Goal: Use online tool/utility

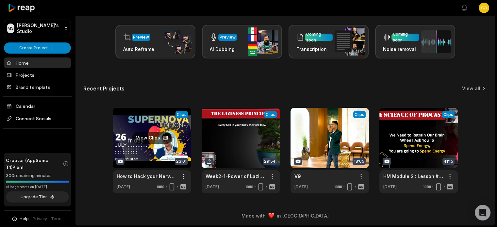
click at [158, 144] on link at bounding box center [152, 151] width 78 height 86
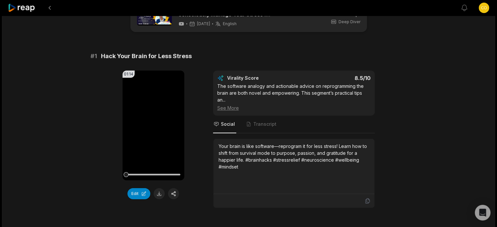
scroll to position [33, 0]
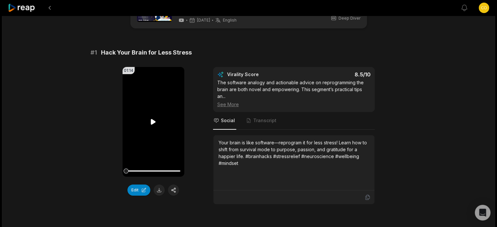
click at [155, 123] on icon at bounding box center [153, 122] width 8 height 8
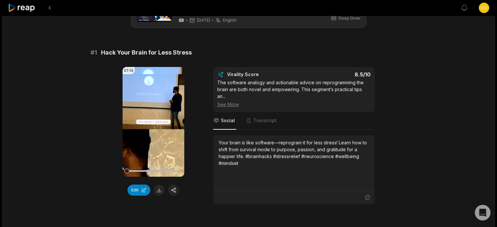
click at [155, 123] on icon at bounding box center [153, 122] width 3 height 4
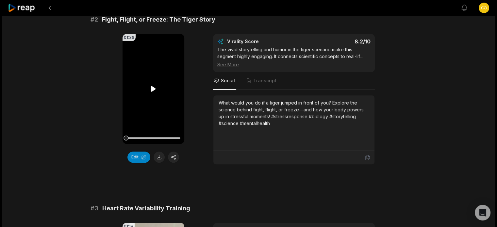
click at [153, 89] on icon at bounding box center [153, 89] width 5 height 6
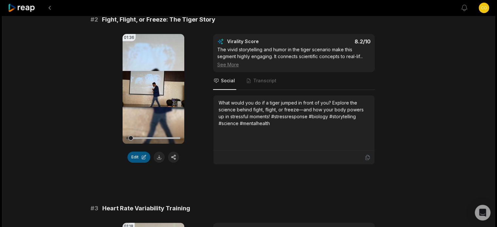
click at [137, 159] on button "Edit" at bounding box center [138, 157] width 23 height 11
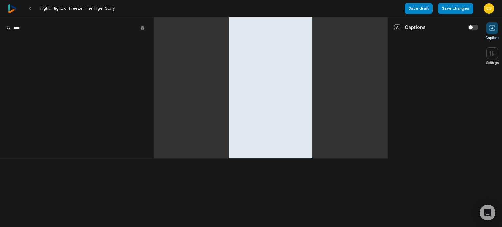
click at [172, 187] on div at bounding box center [193, 192] width 387 height 69
click at [33, 9] on button at bounding box center [31, 9] width 12 height 12
